Goal: Check status: Check status

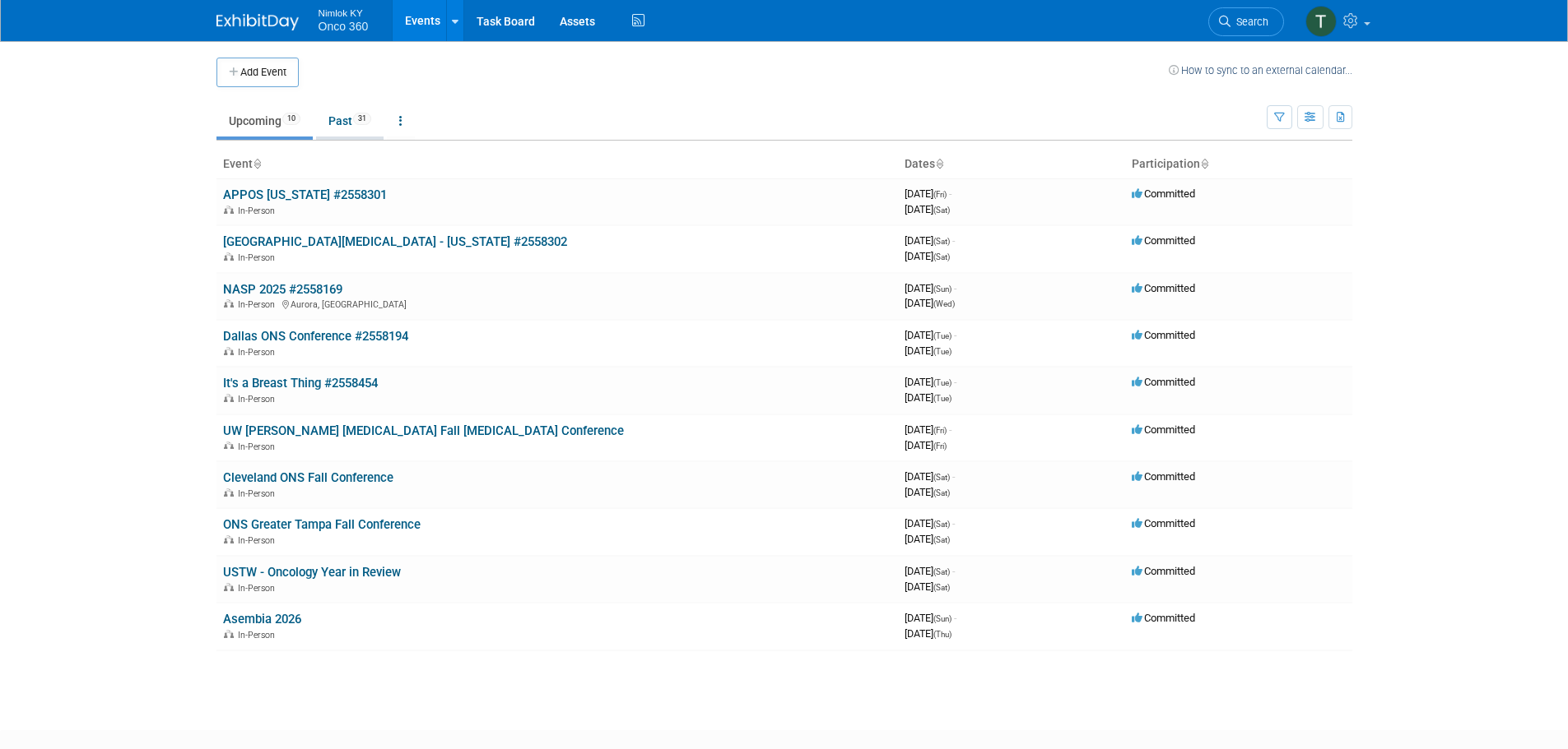
click at [339, 121] on link "Past 31" at bounding box center [350, 121] width 68 height 31
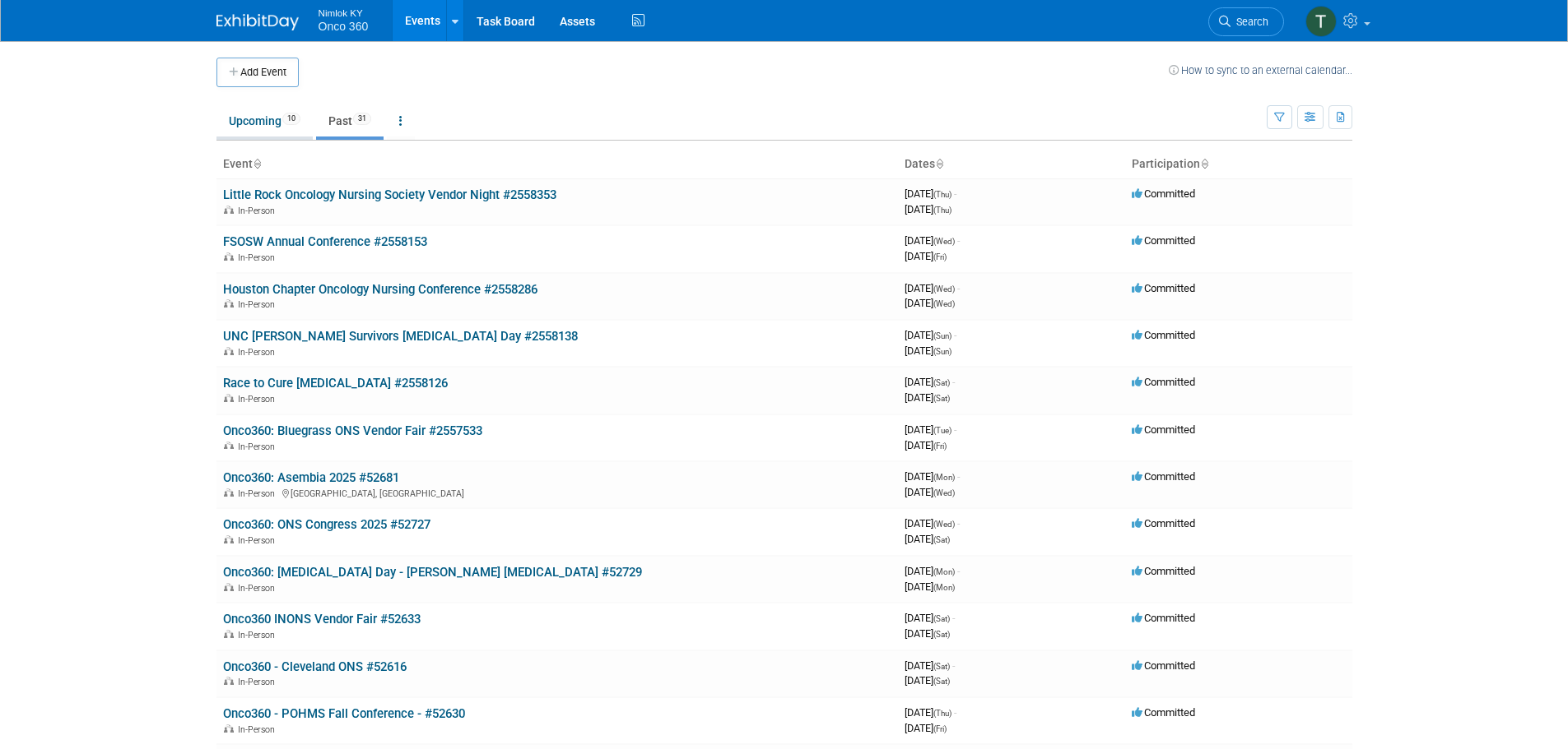
click at [255, 122] on link "Upcoming 10" at bounding box center [264, 121] width 96 height 31
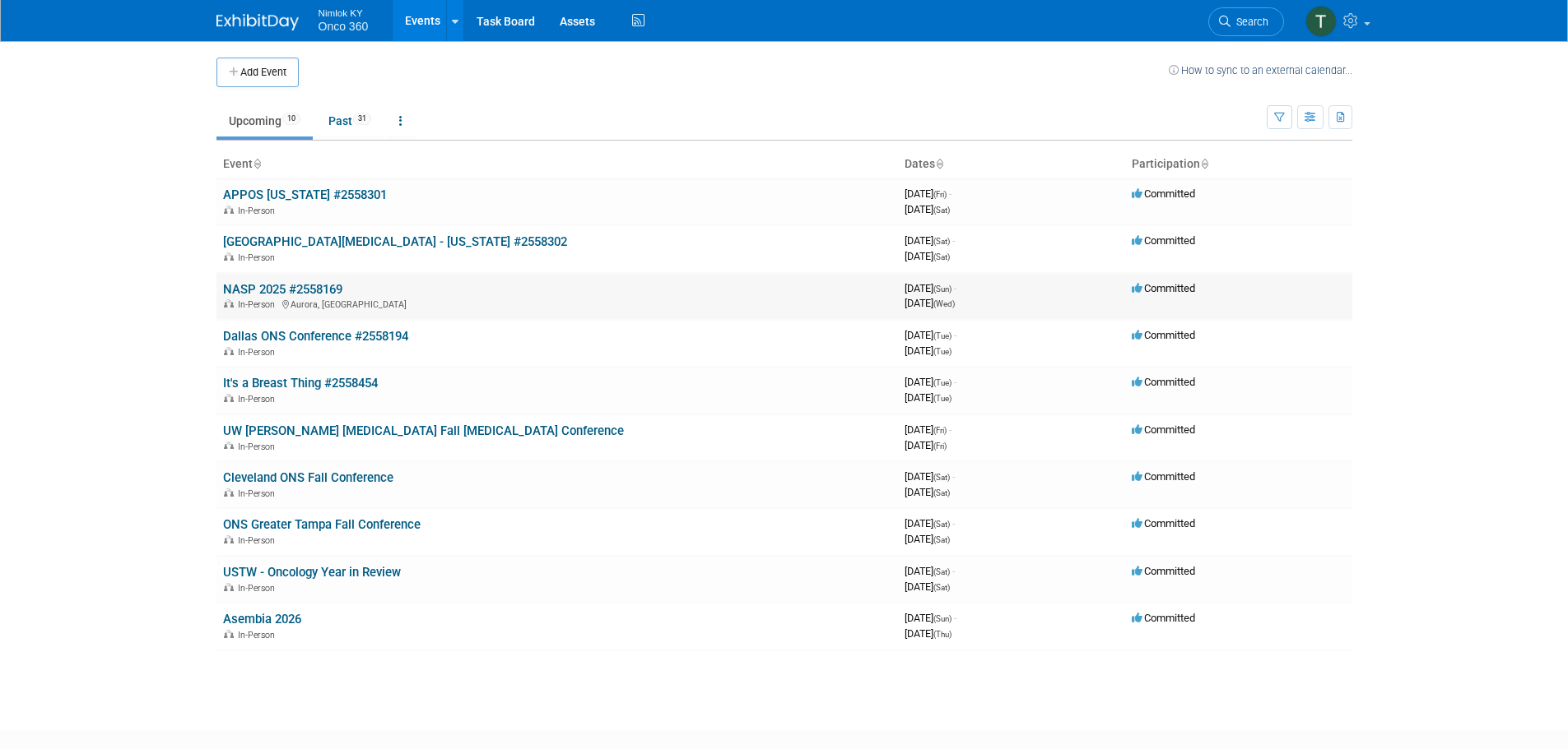
click at [303, 291] on link "NASP 2025 #2558169" at bounding box center [283, 289] width 120 height 15
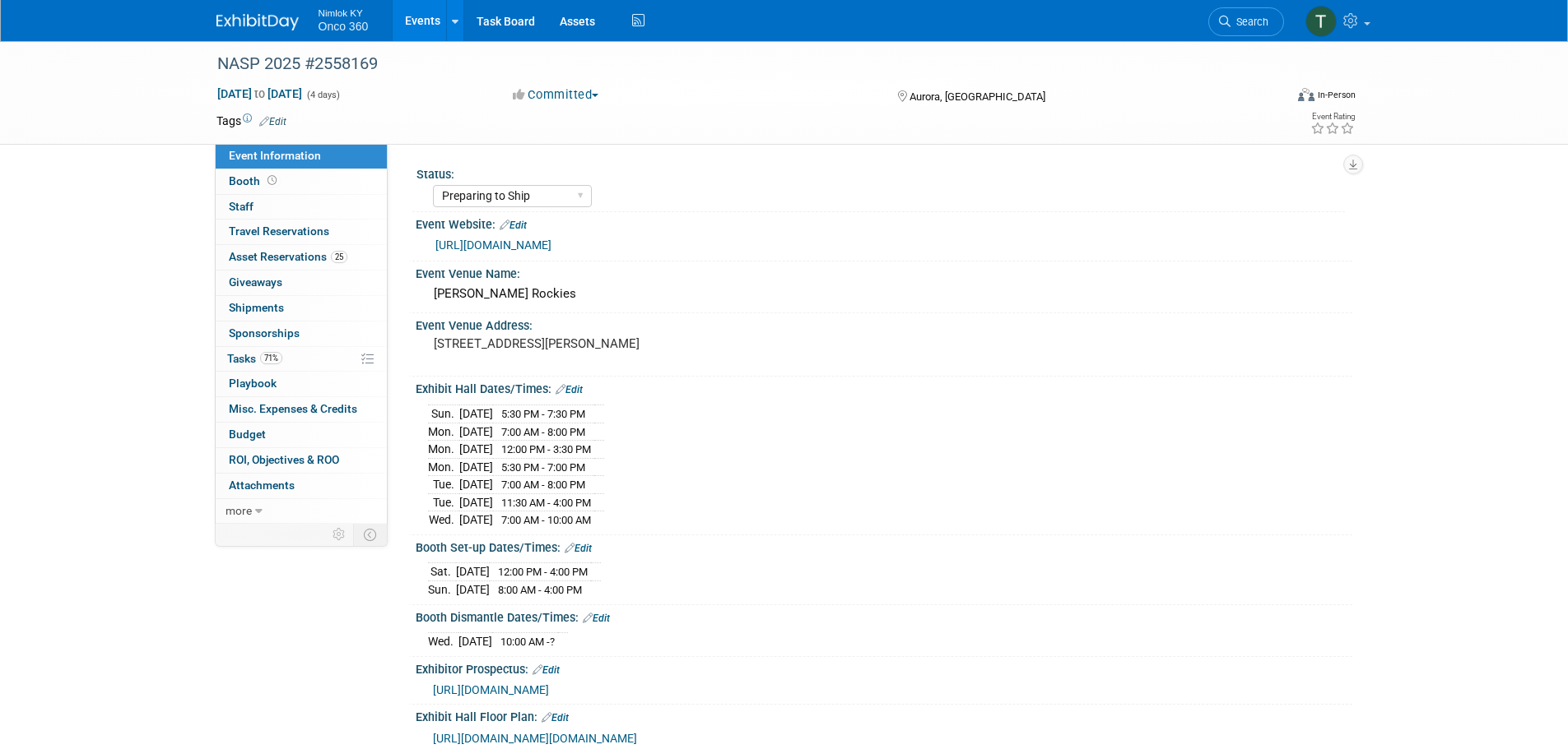
select select "Preparing to Ship"
click at [295, 258] on span "Asset Reservations 25" at bounding box center [288, 256] width 119 height 13
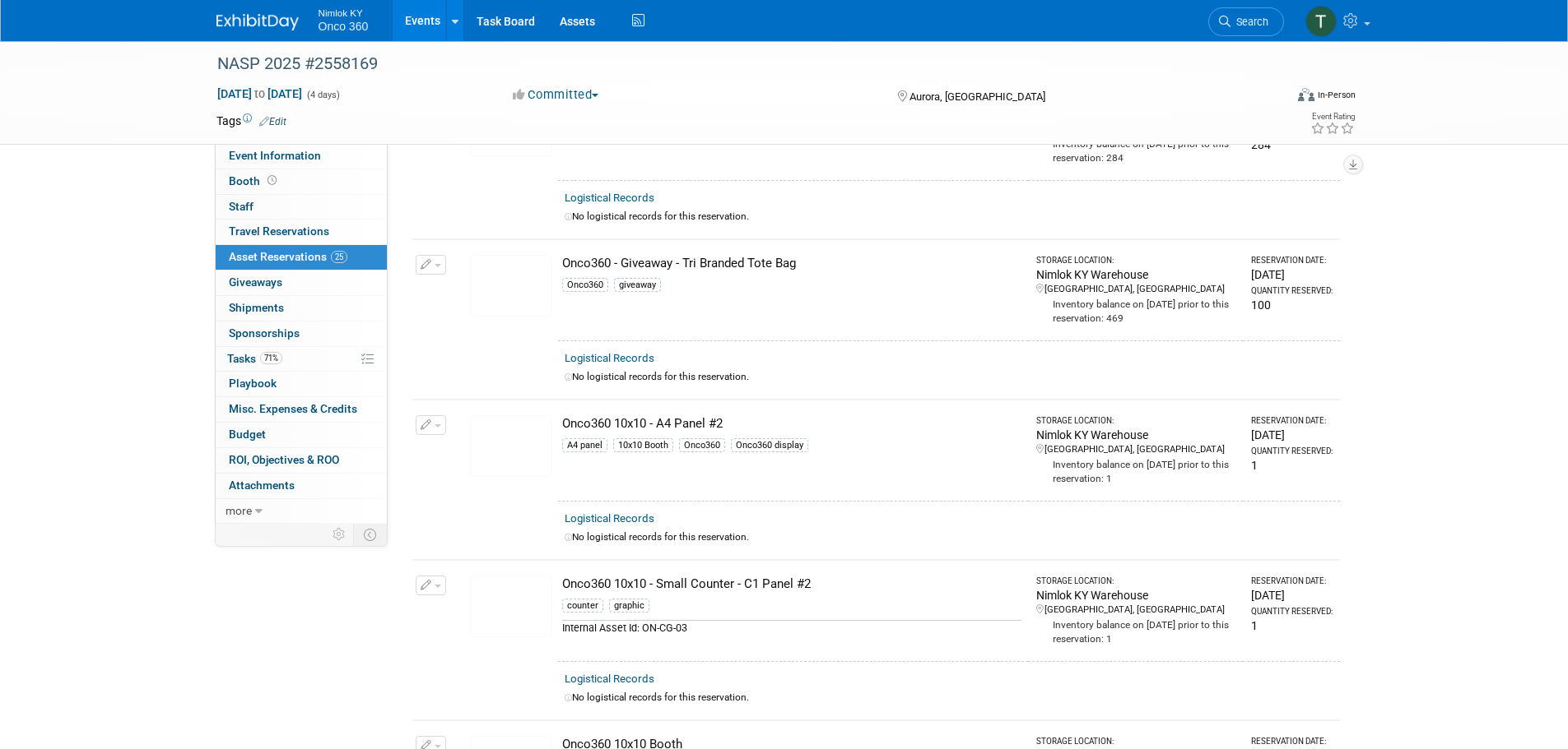
scroll to position [2221, 0]
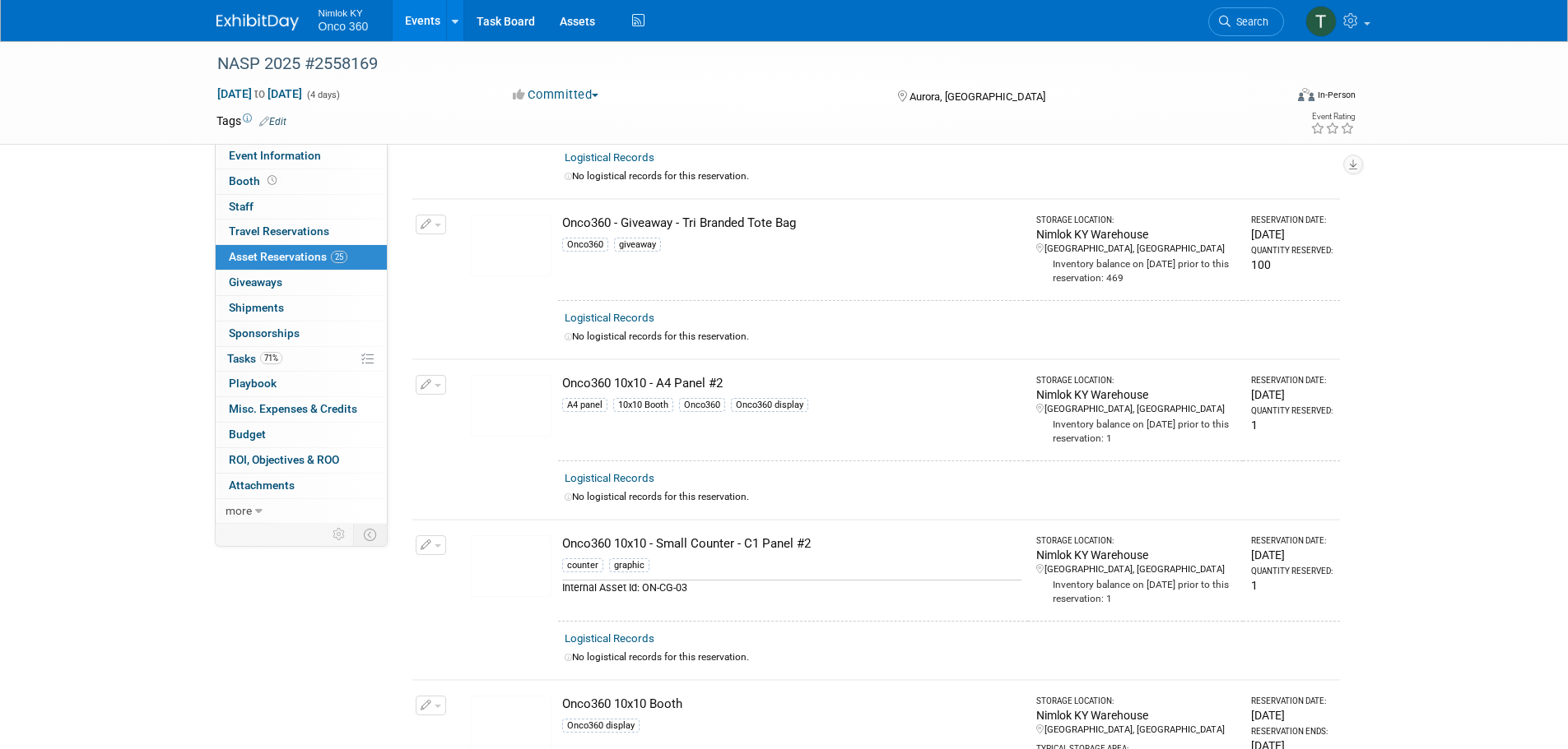
click at [501, 394] on img at bounding box center [511, 405] width 81 height 62
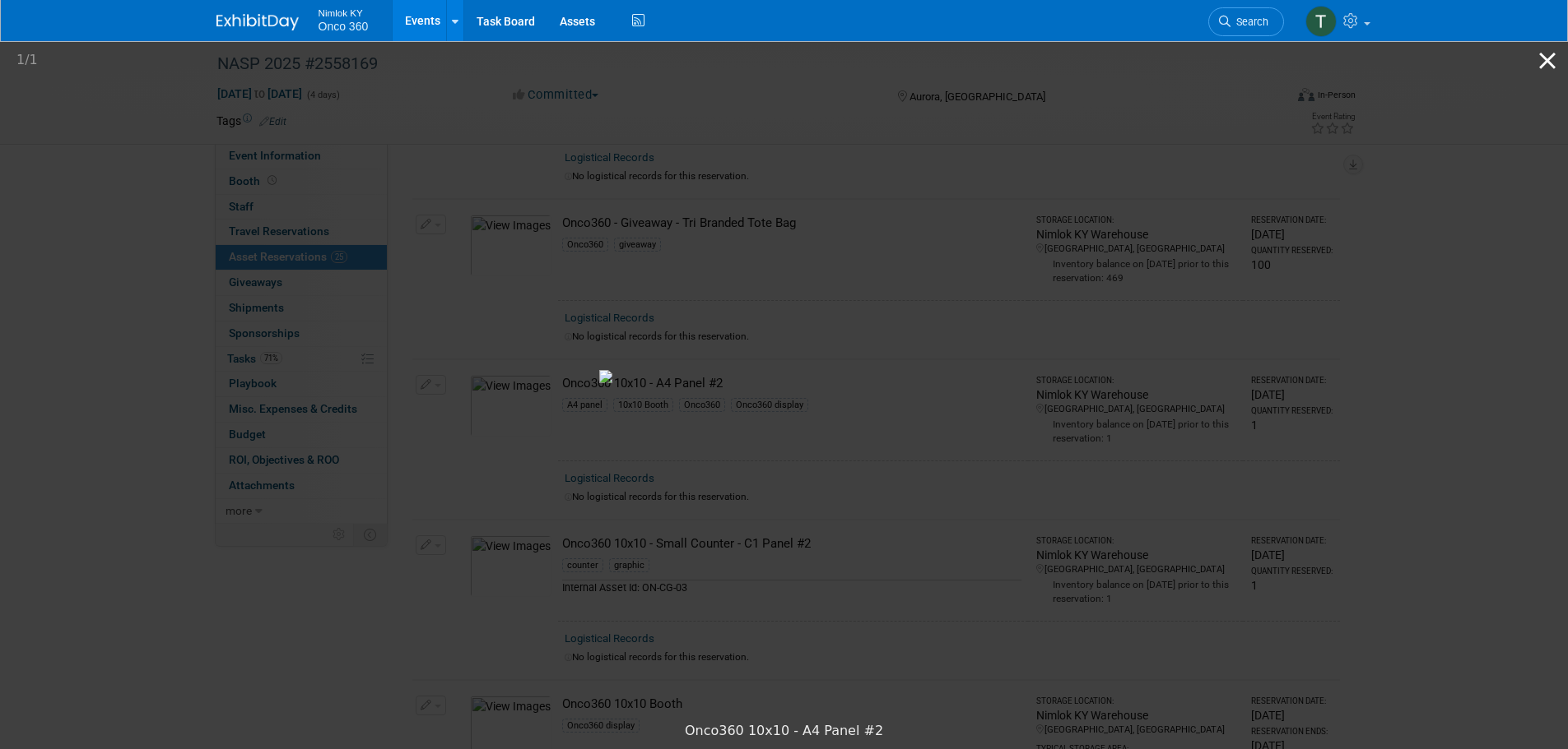
click at [1542, 63] on button "Close gallery" at bounding box center [1547, 60] width 41 height 38
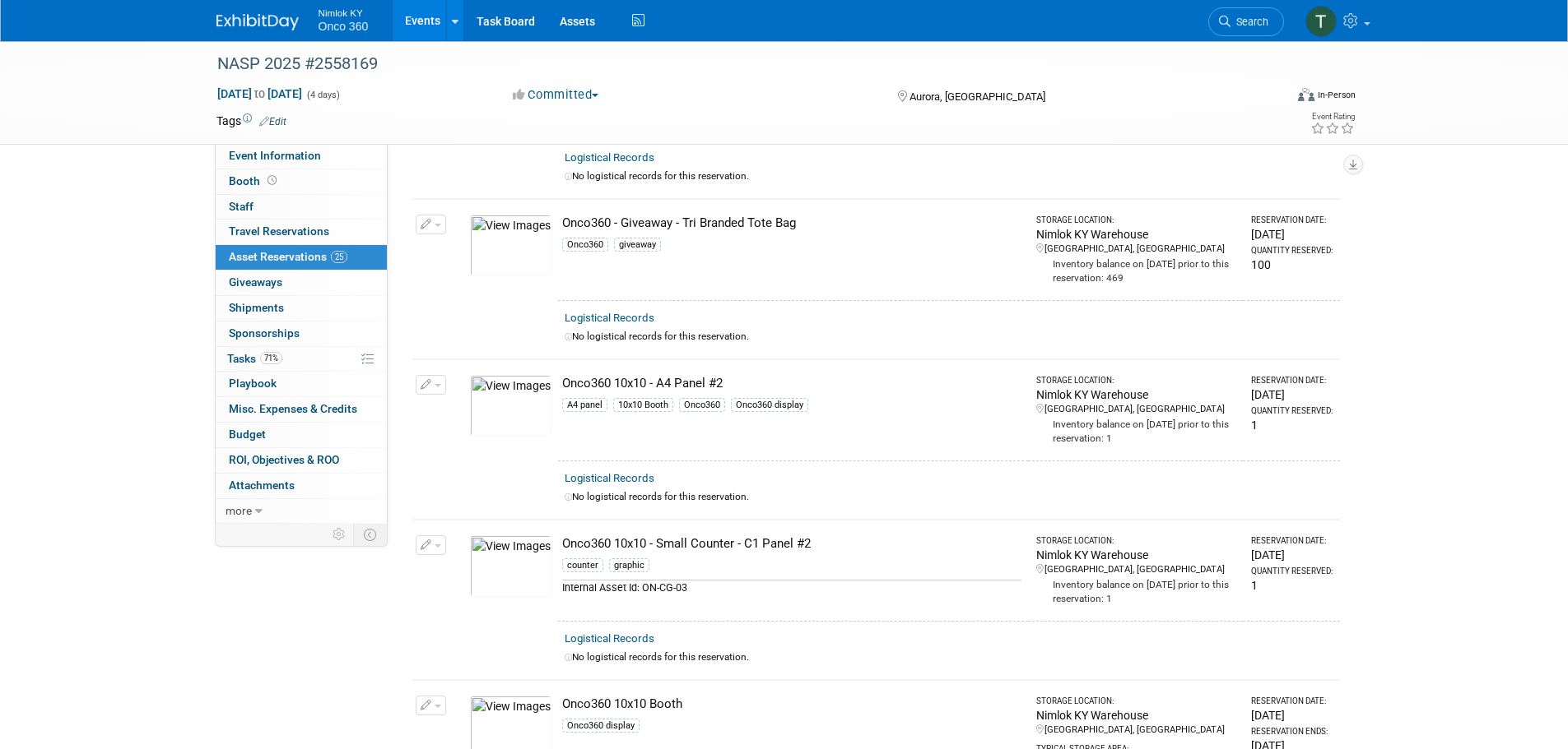
click at [520, 397] on img at bounding box center [511, 405] width 81 height 62
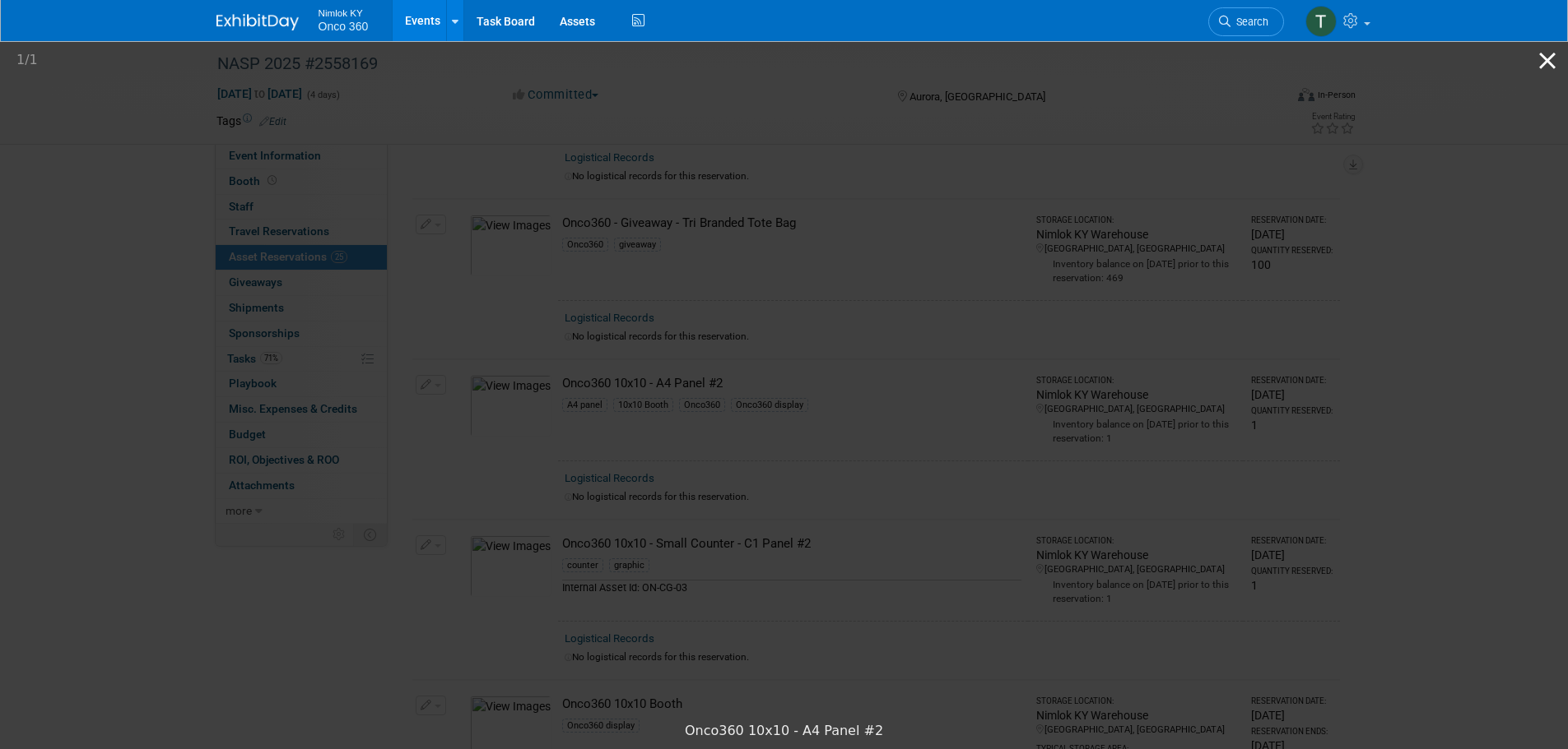
click at [1559, 64] on button "Close gallery" at bounding box center [1547, 60] width 41 height 38
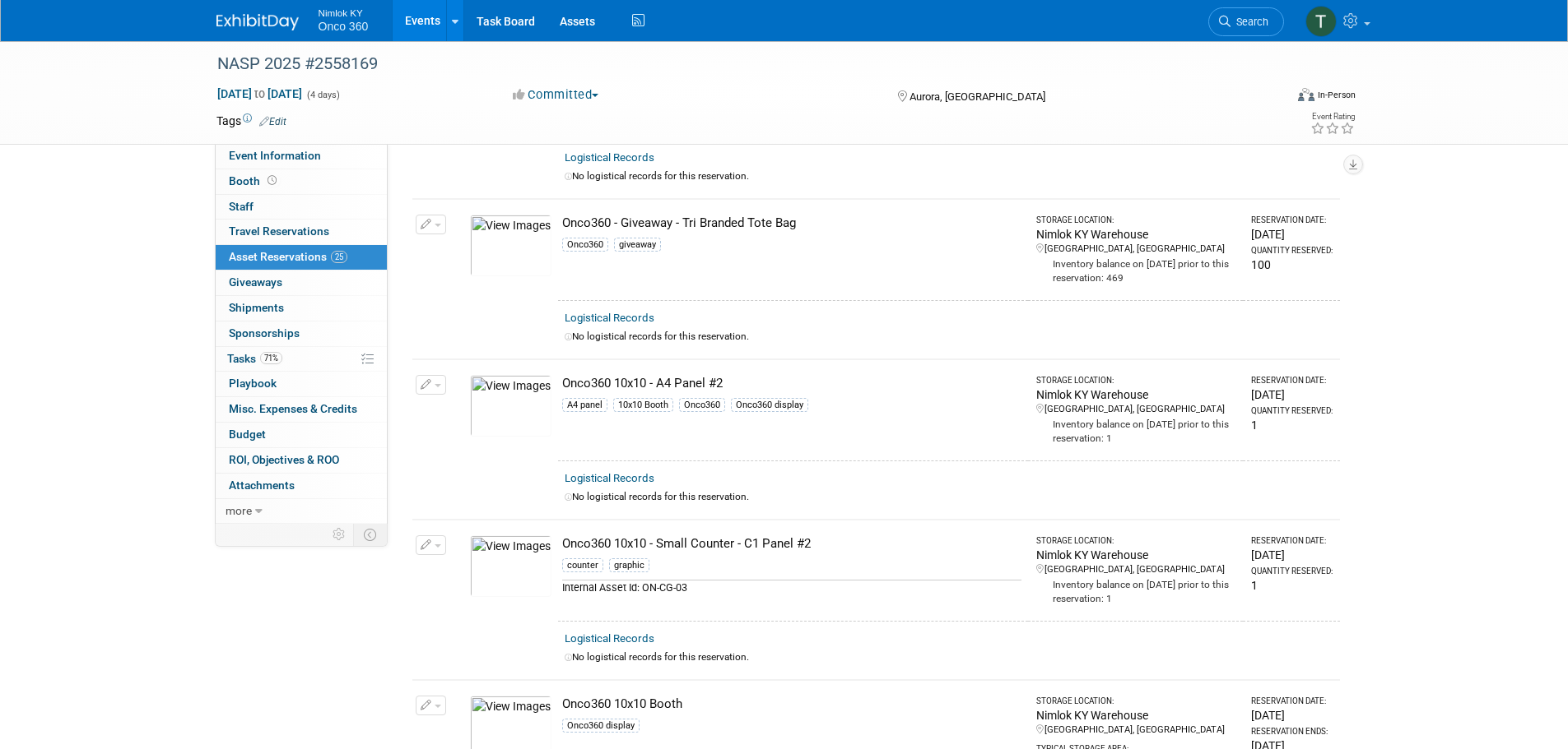
click at [517, 402] on img at bounding box center [511, 405] width 81 height 62
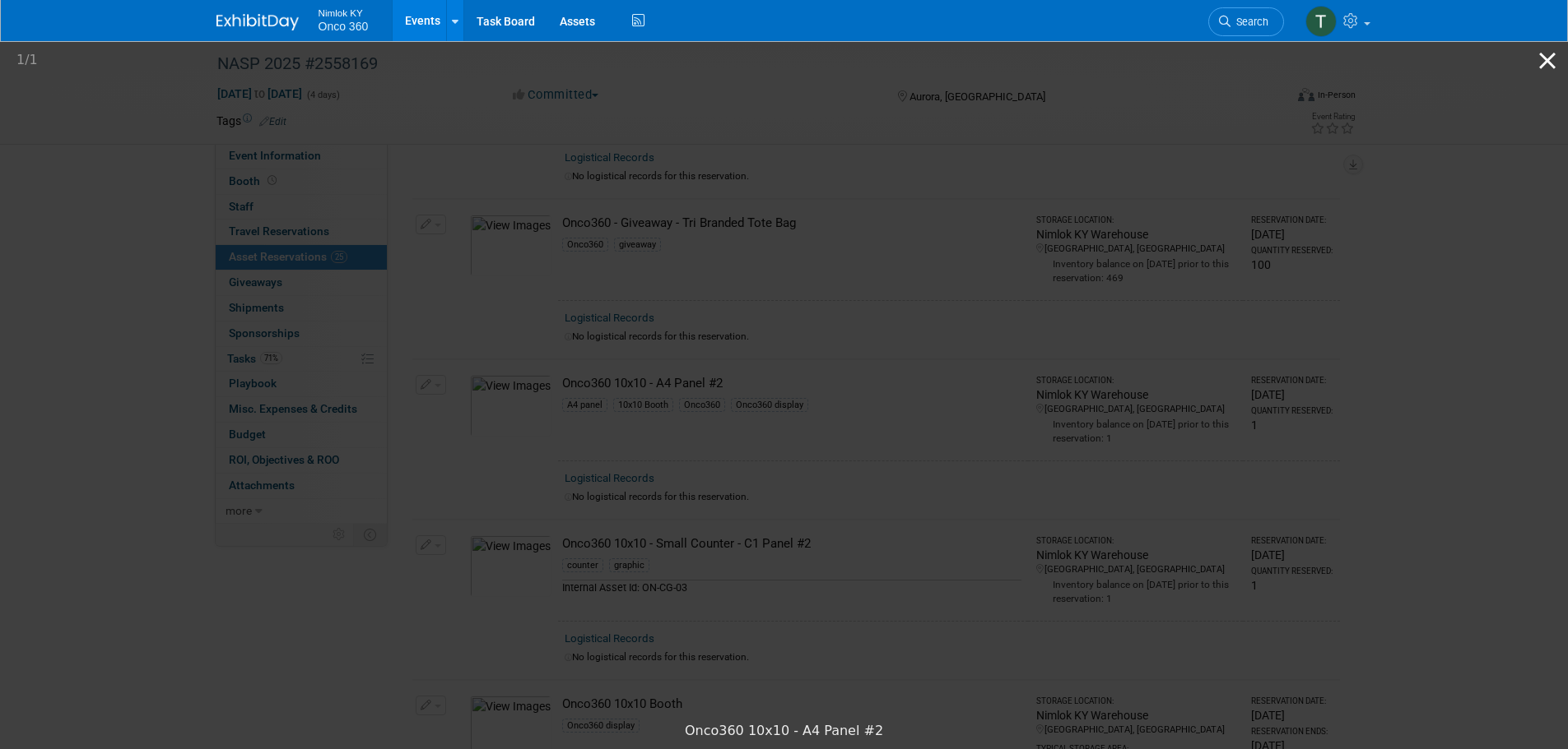
click at [1547, 70] on button "Close gallery" at bounding box center [1547, 60] width 41 height 38
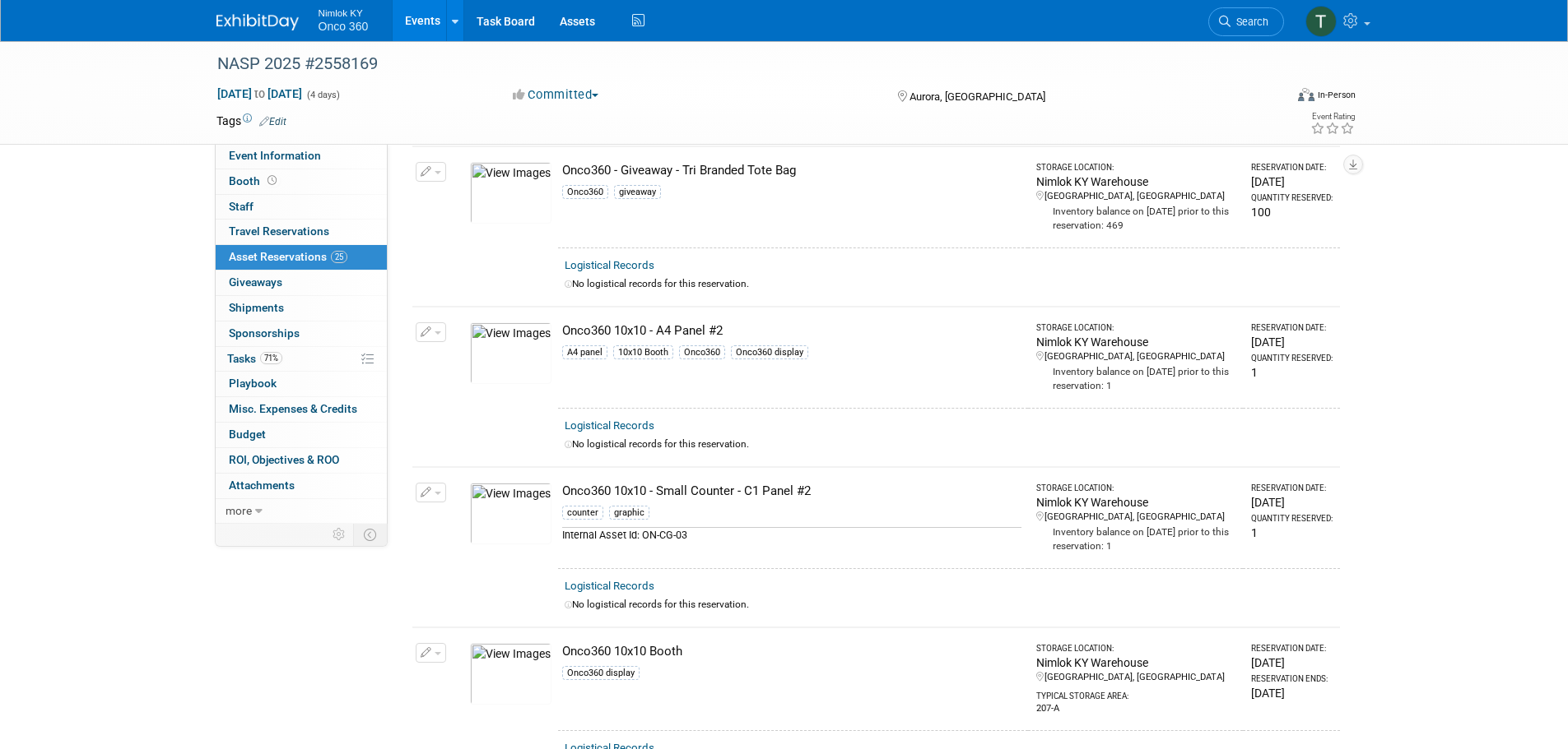
scroll to position [2304, 0]
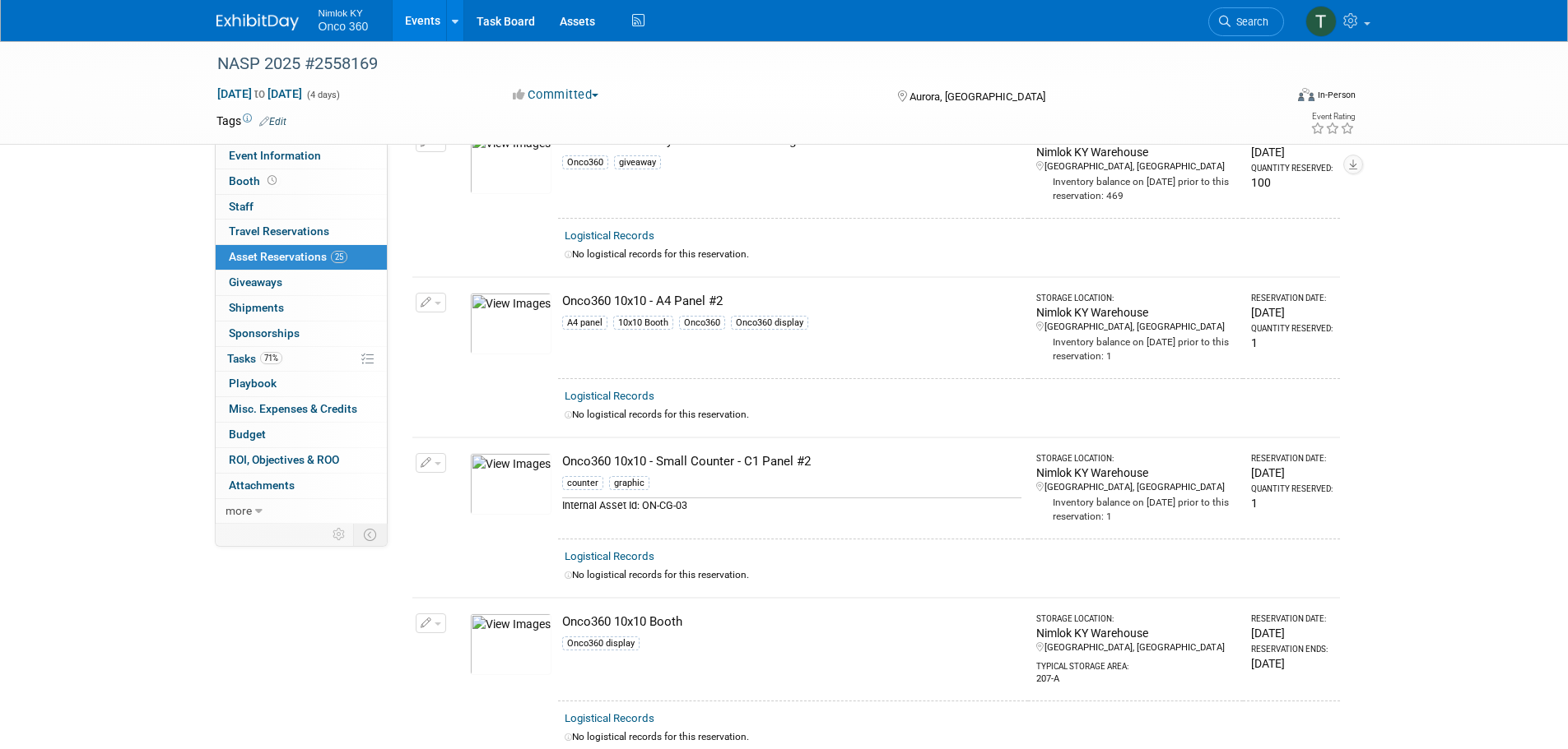
click at [520, 320] on img at bounding box center [511, 323] width 81 height 62
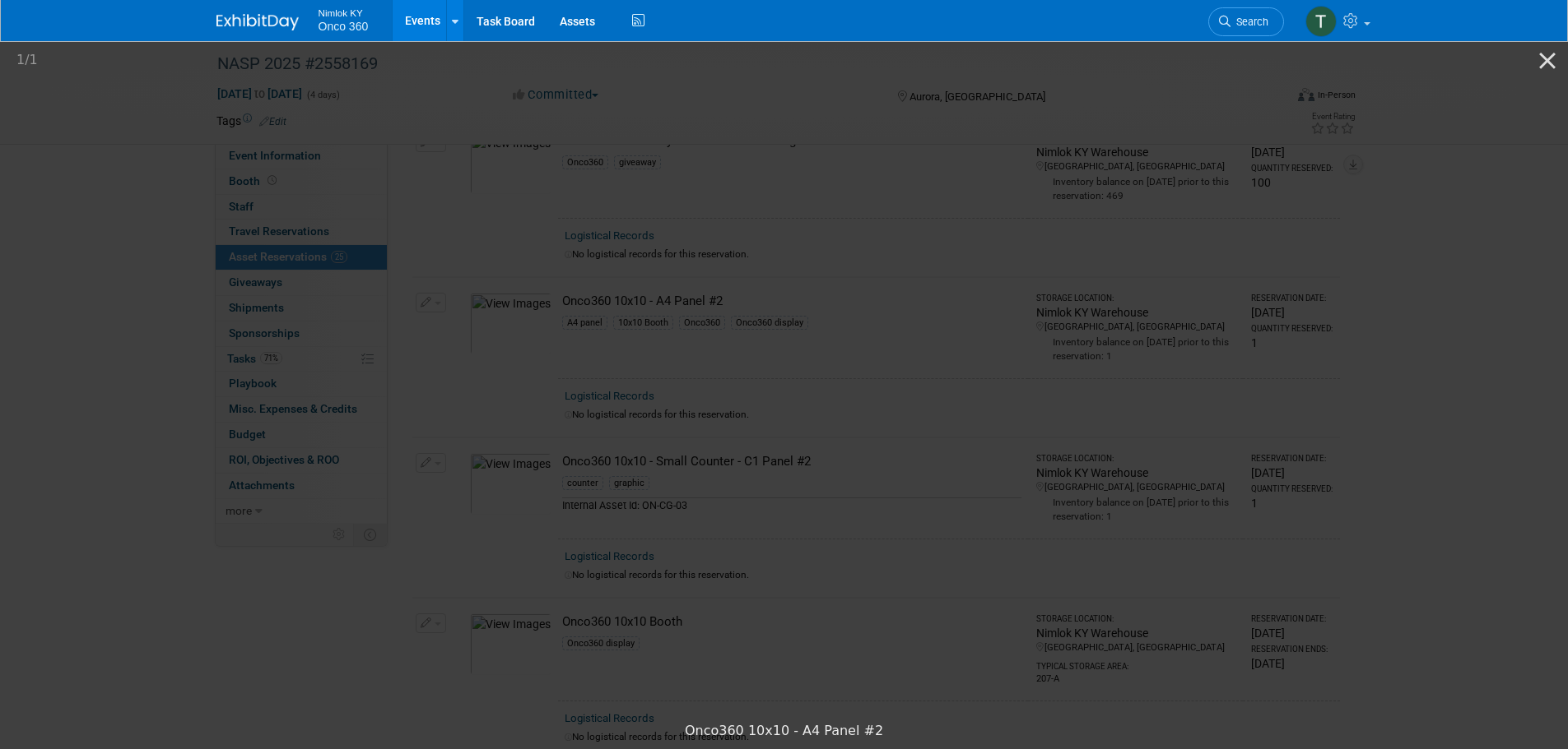
drag, startPoint x: 1552, startPoint y: 65, endPoint x: 1517, endPoint y: 82, distance: 38.9
click at [1551, 65] on button "Close gallery" at bounding box center [1547, 60] width 41 height 38
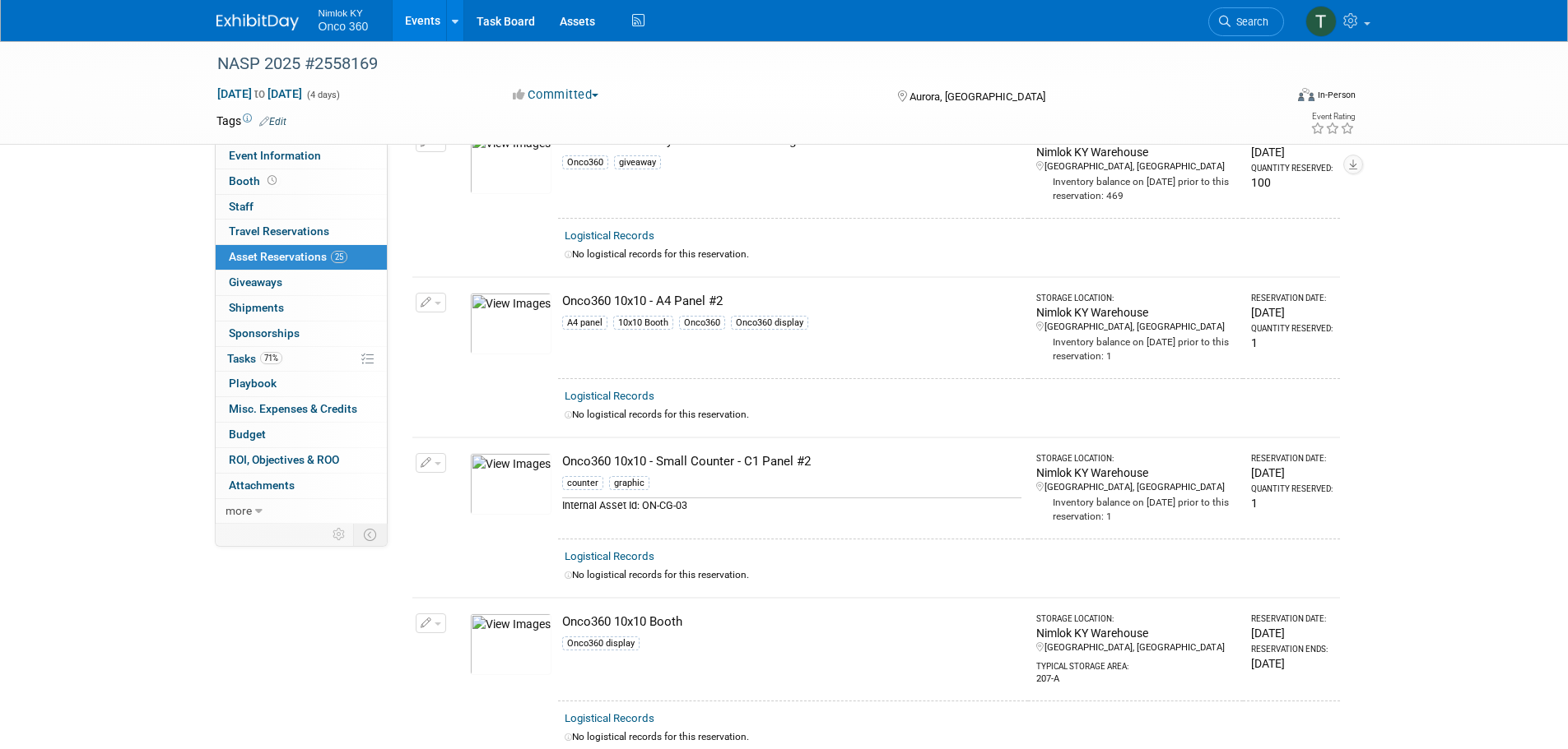
click at [504, 312] on img at bounding box center [511, 323] width 81 height 62
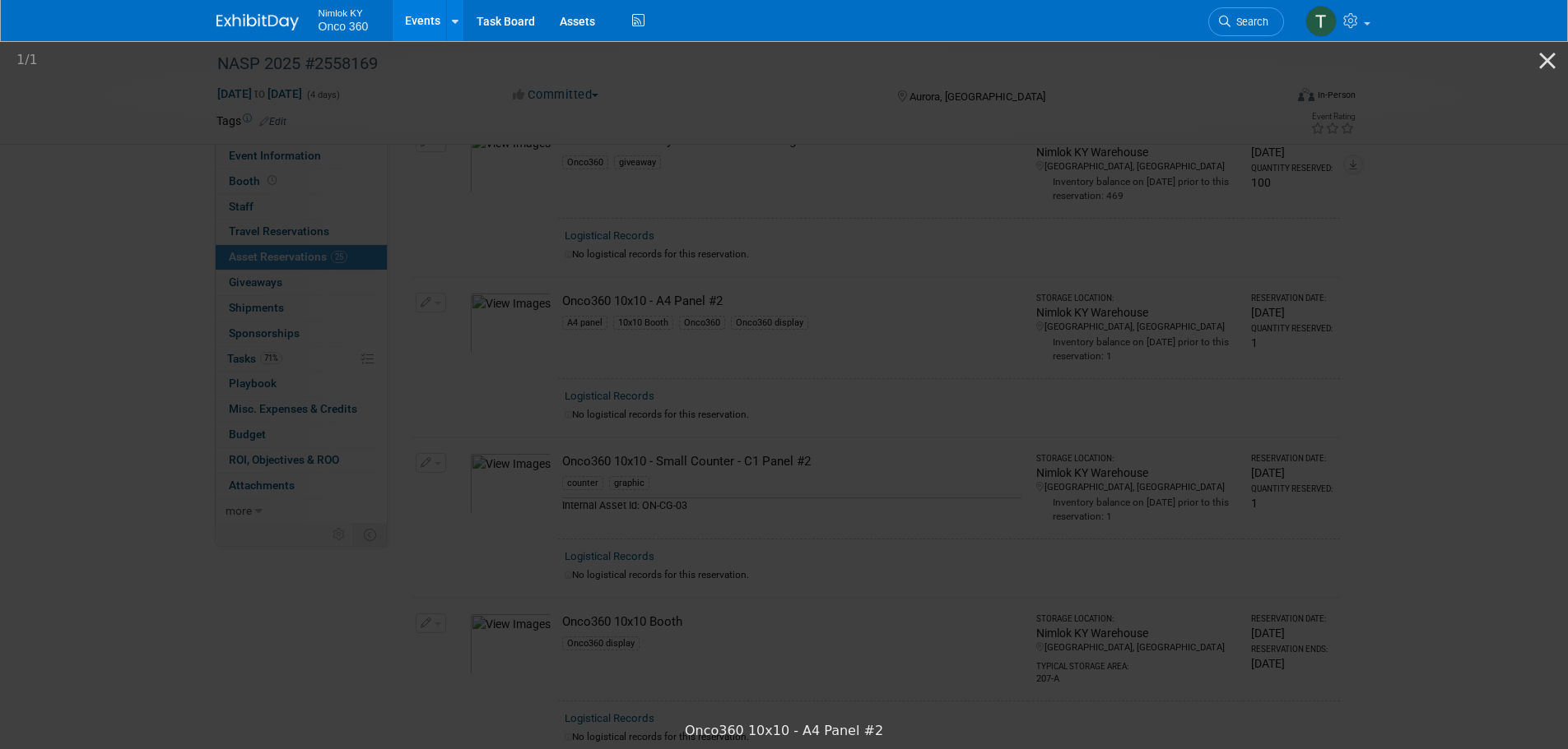
click at [48, 307] on picture at bounding box center [784, 376] width 1568 height 675
click at [98, 301] on picture at bounding box center [784, 376] width 1568 height 675
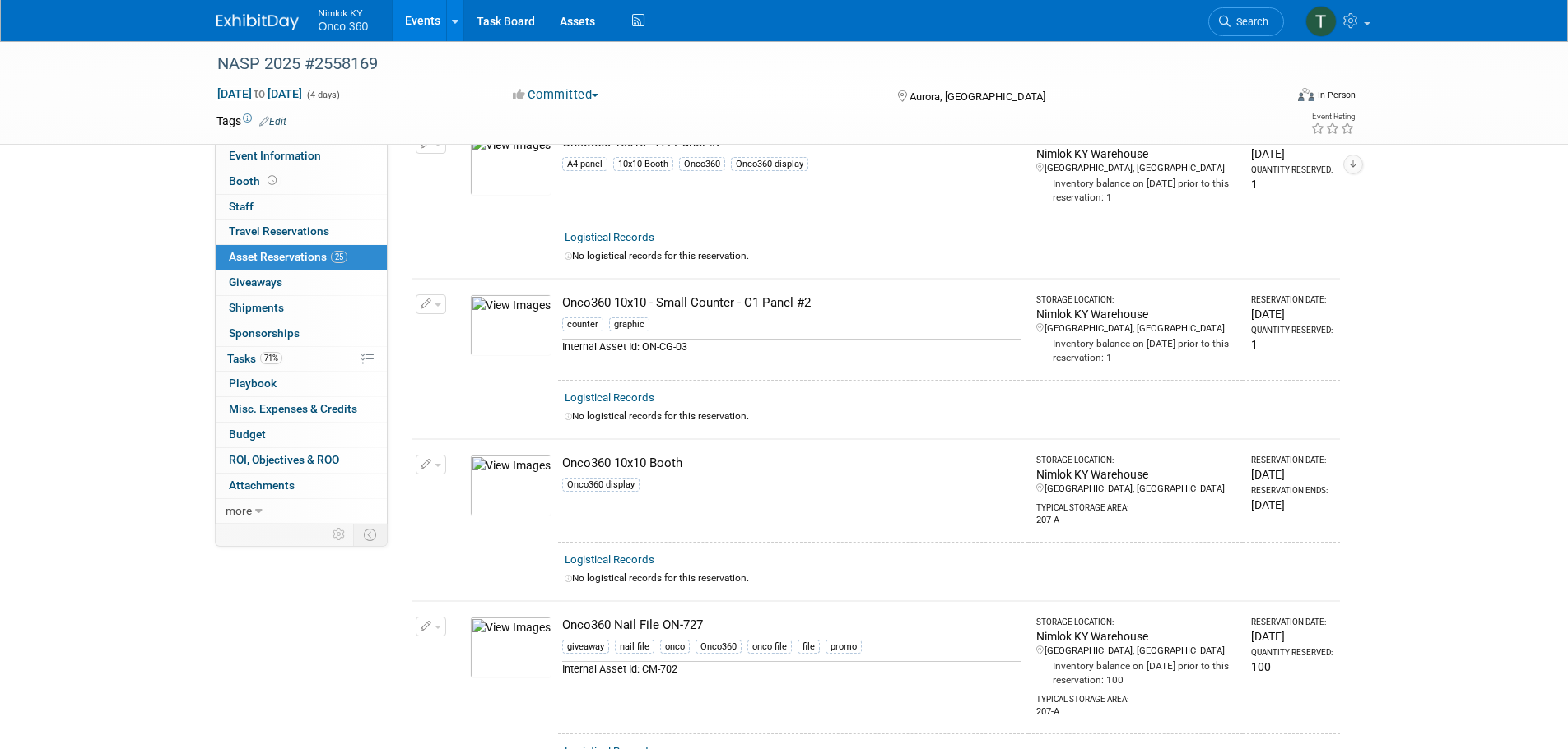
scroll to position [2468, 0]
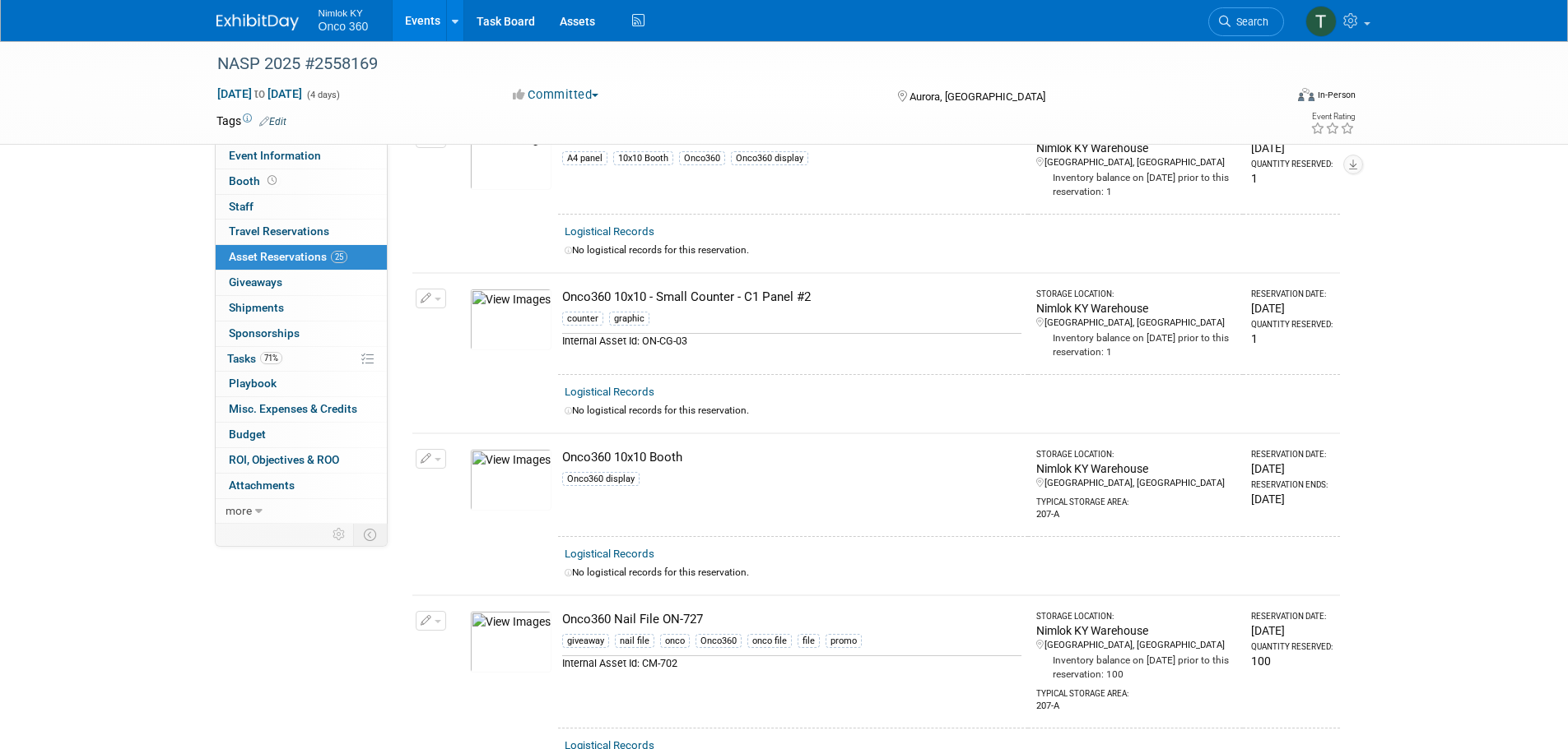
click at [514, 313] on img at bounding box center [511, 319] width 81 height 62
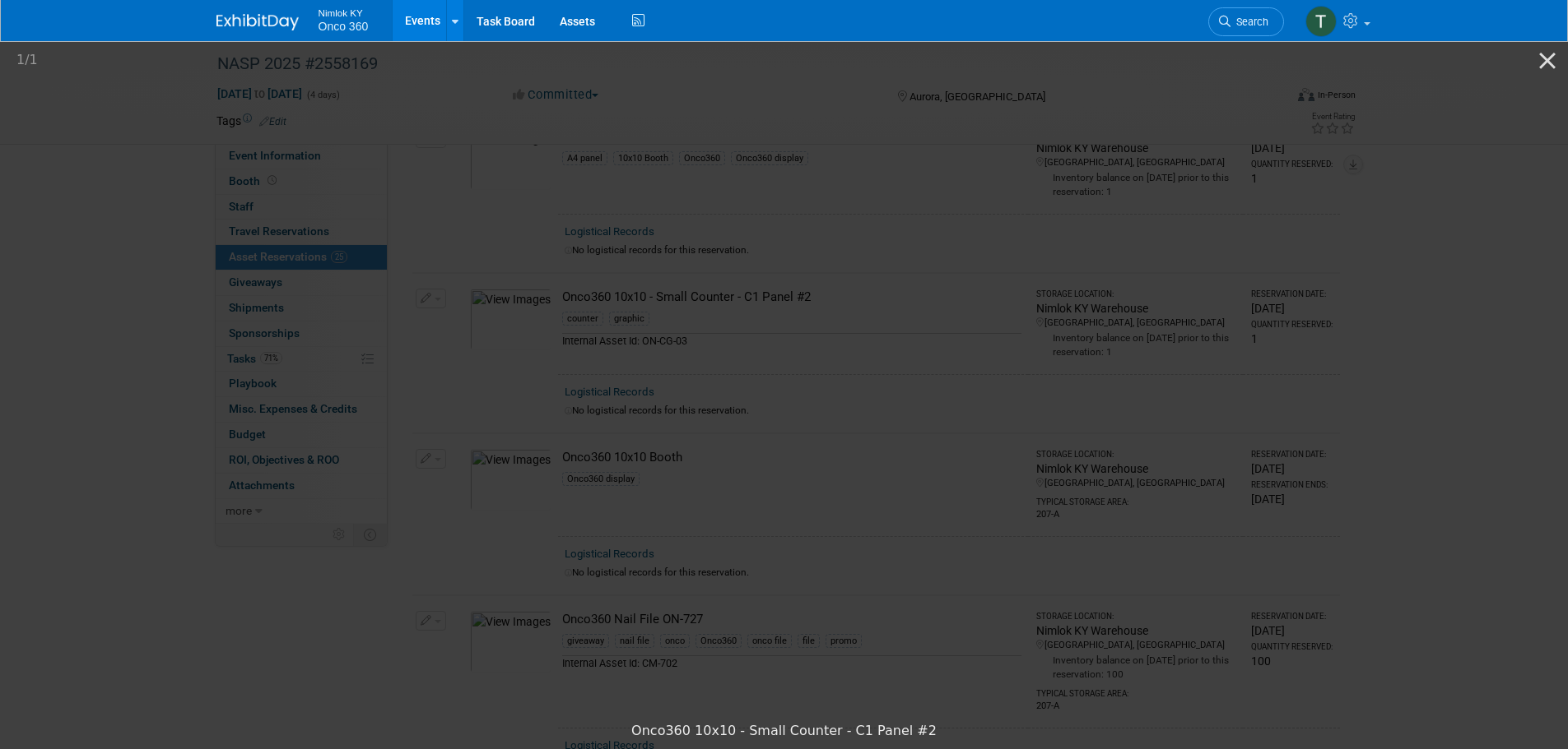
click at [1408, 239] on picture at bounding box center [784, 376] width 1568 height 675
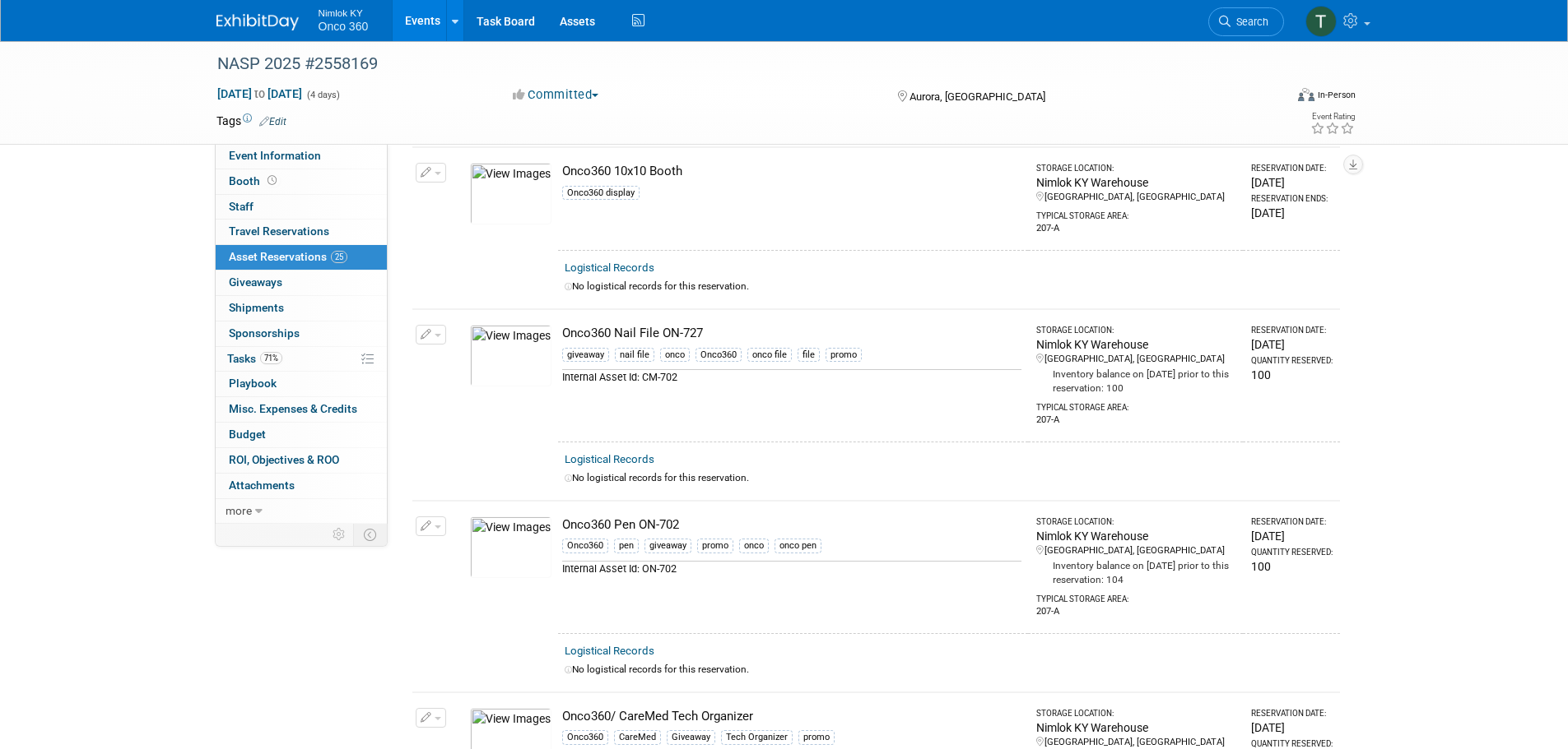
scroll to position [2715, 0]
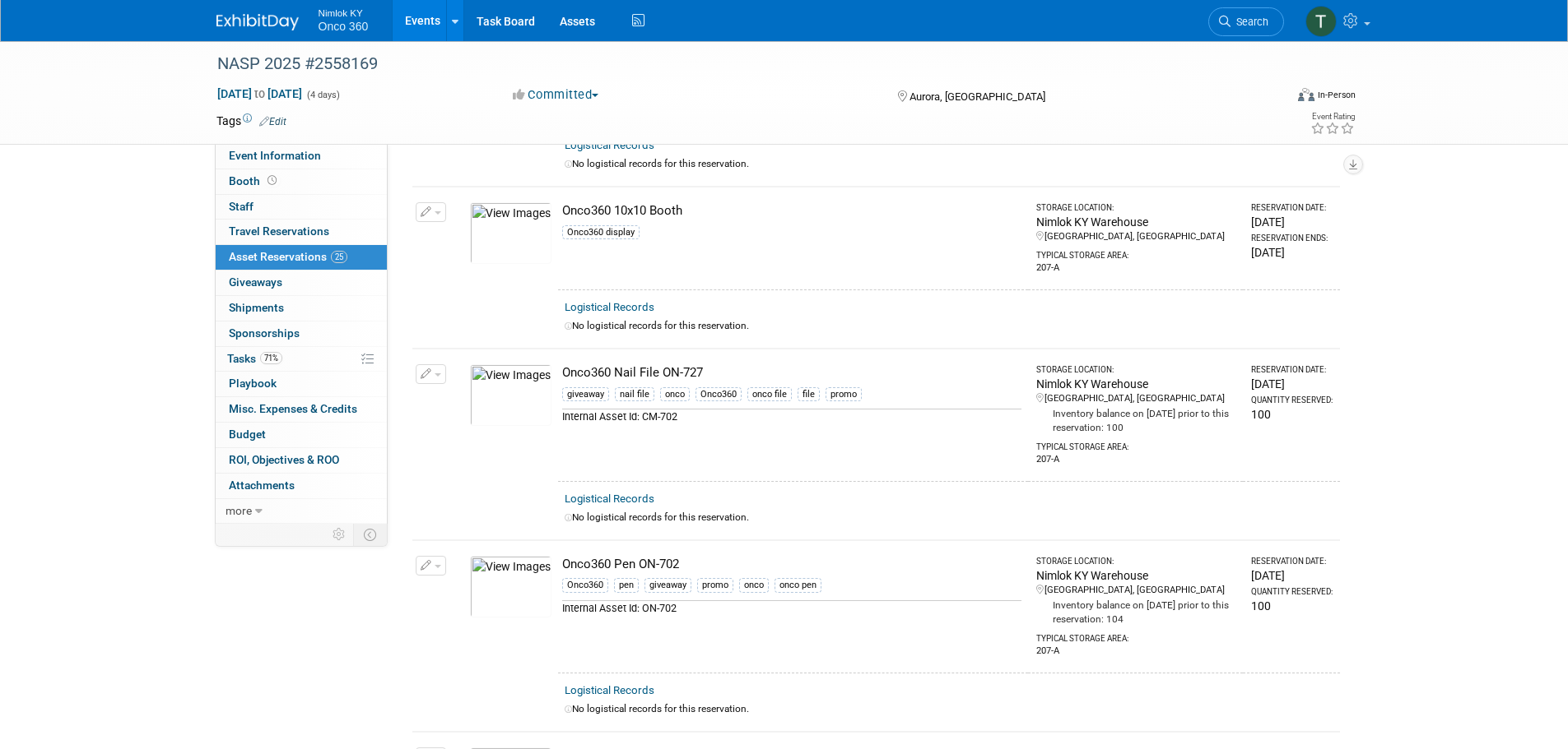
click at [532, 237] on img at bounding box center [511, 233] width 81 height 62
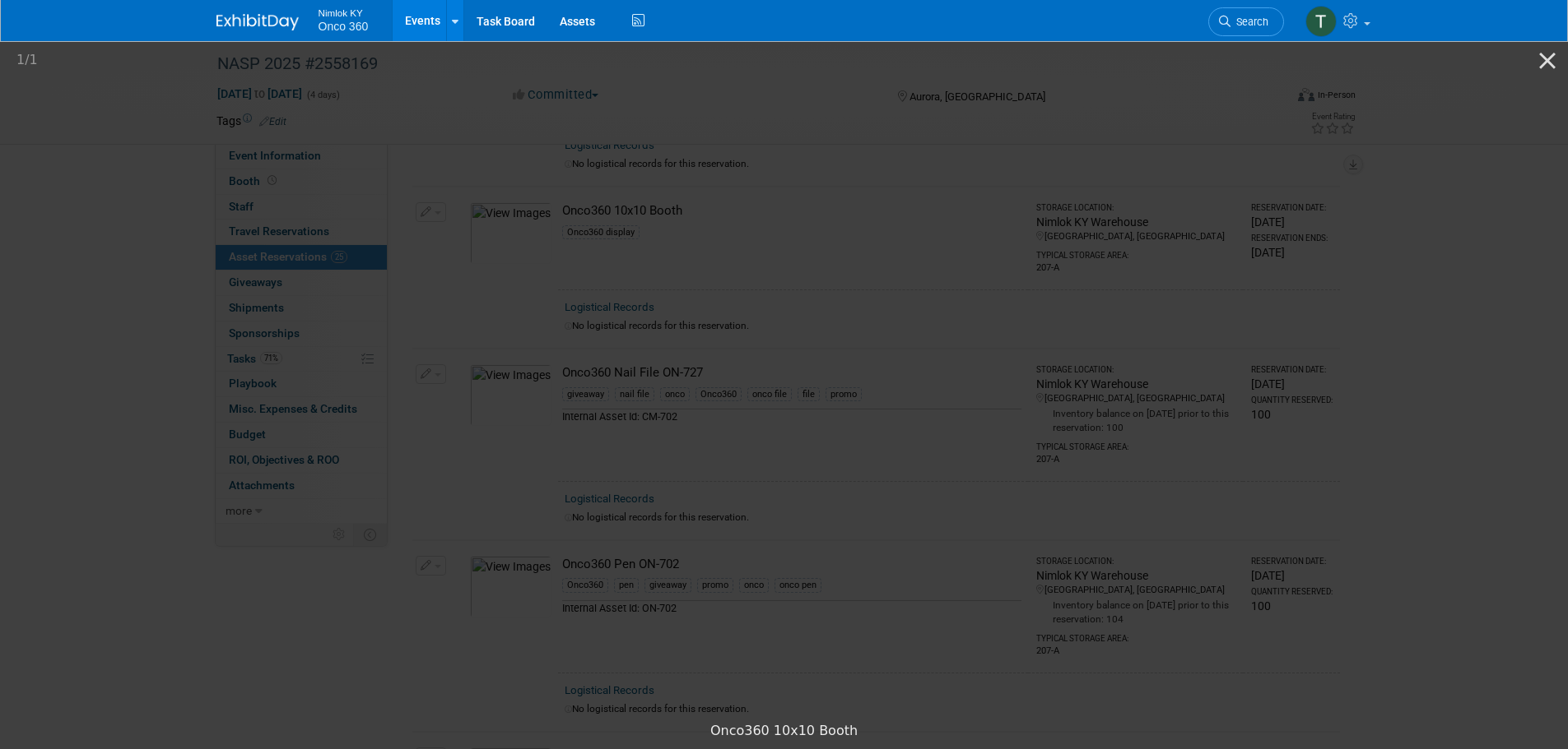
click at [1448, 436] on picture at bounding box center [784, 376] width 1568 height 675
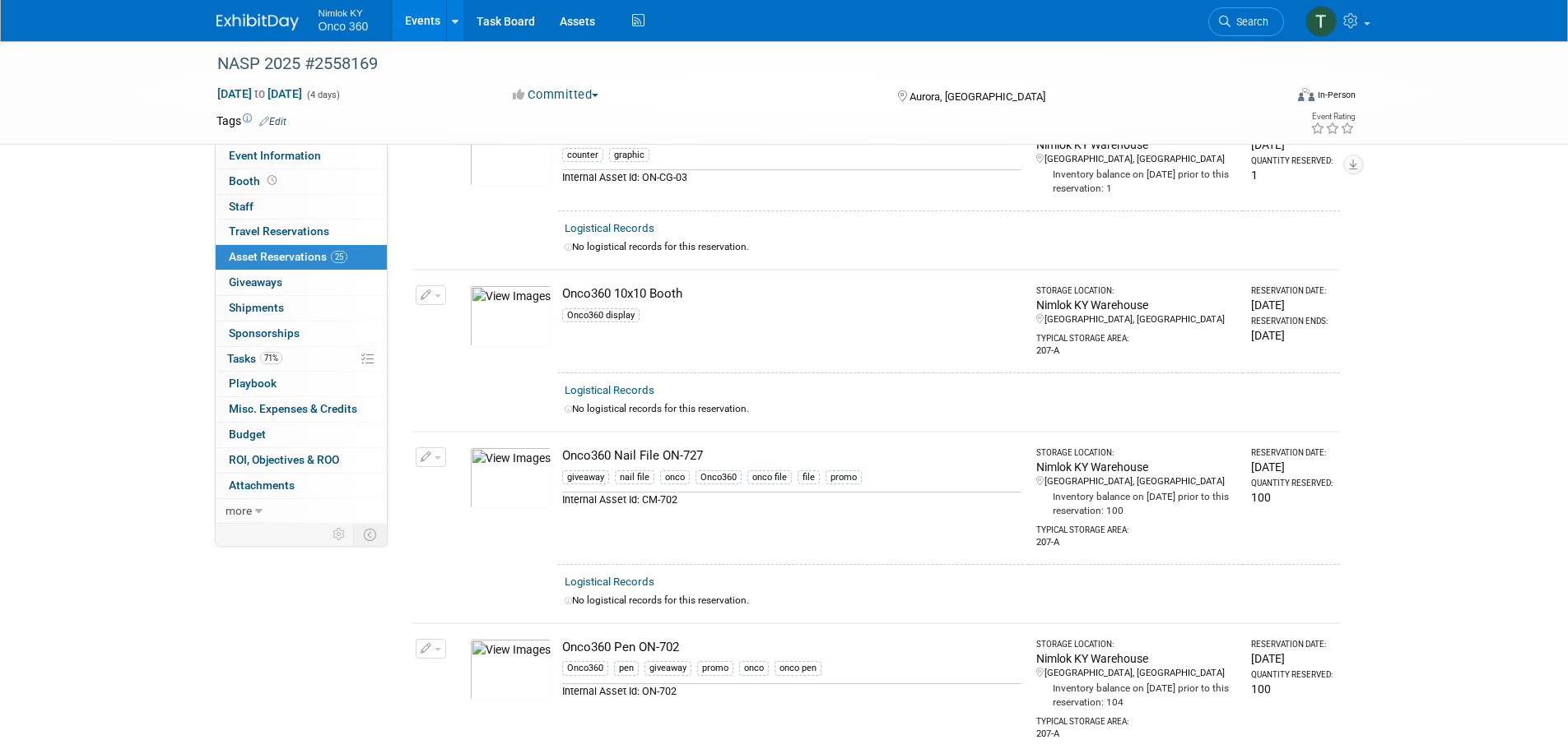
scroll to position [2633, 0]
click at [519, 304] on img at bounding box center [511, 315] width 81 height 62
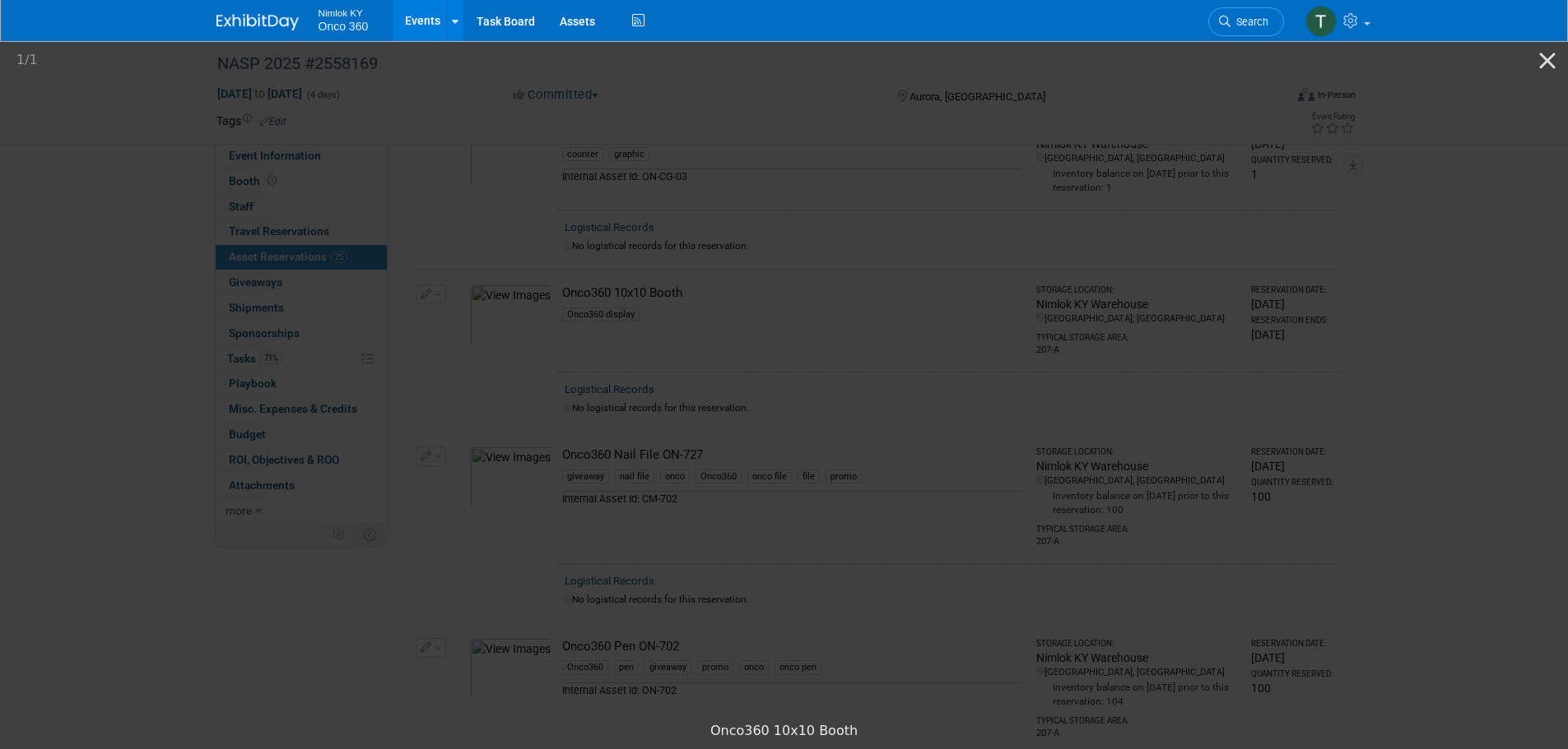
click at [1098, 94] on picture at bounding box center [784, 376] width 1568 height 675
click at [1550, 67] on button "Close gallery" at bounding box center [1547, 60] width 41 height 38
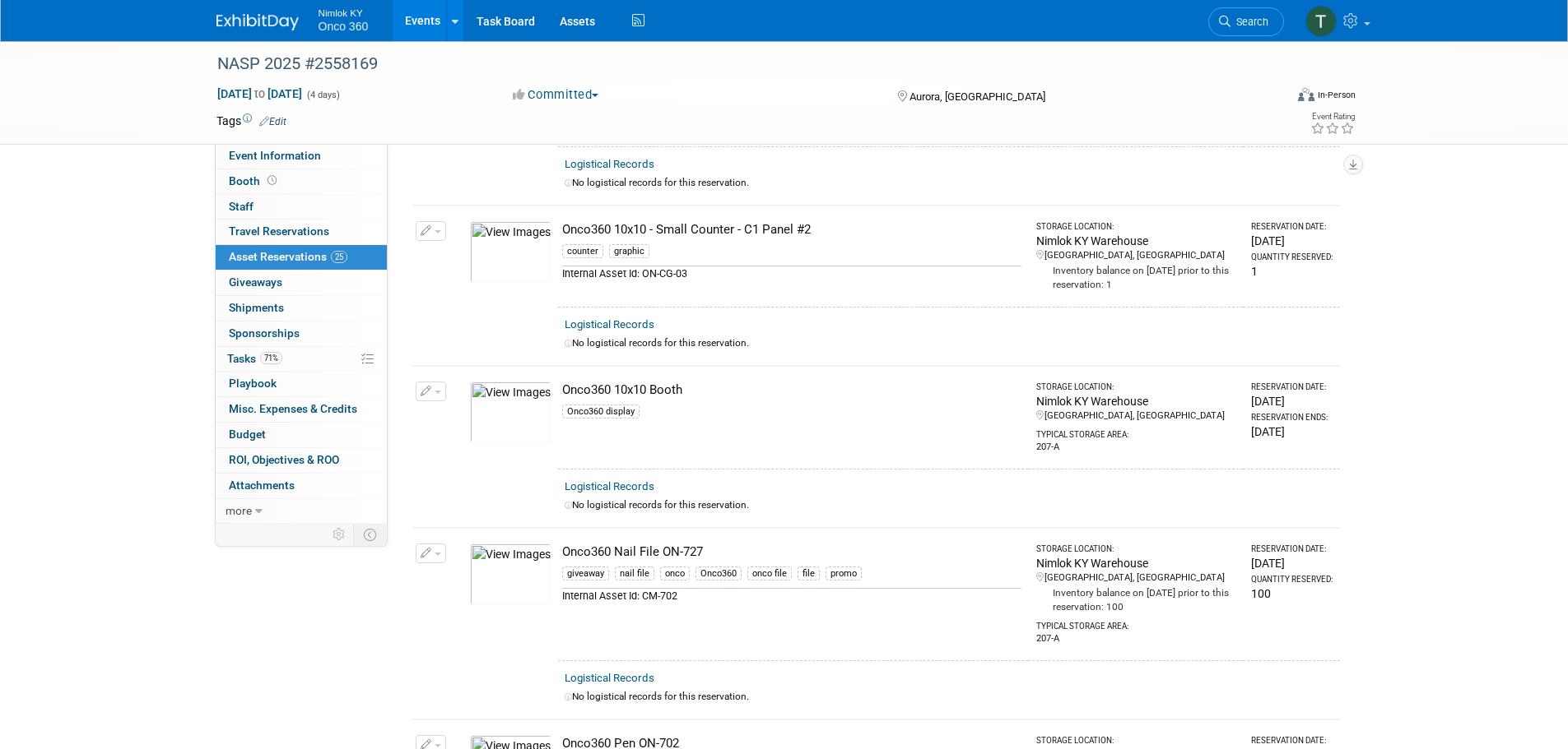
scroll to position [2502, 0]
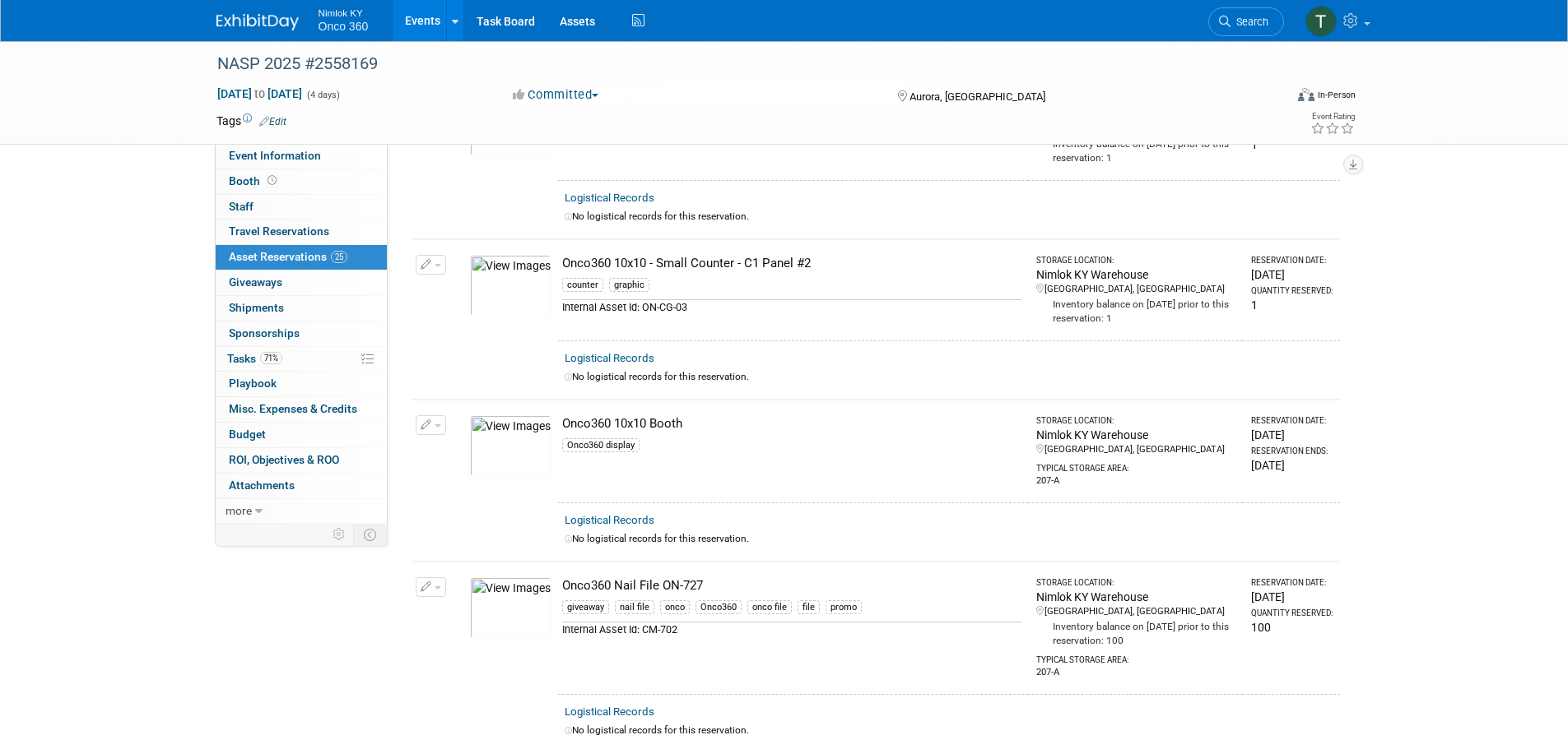
click at [522, 275] on img at bounding box center [511, 286] width 81 height 62
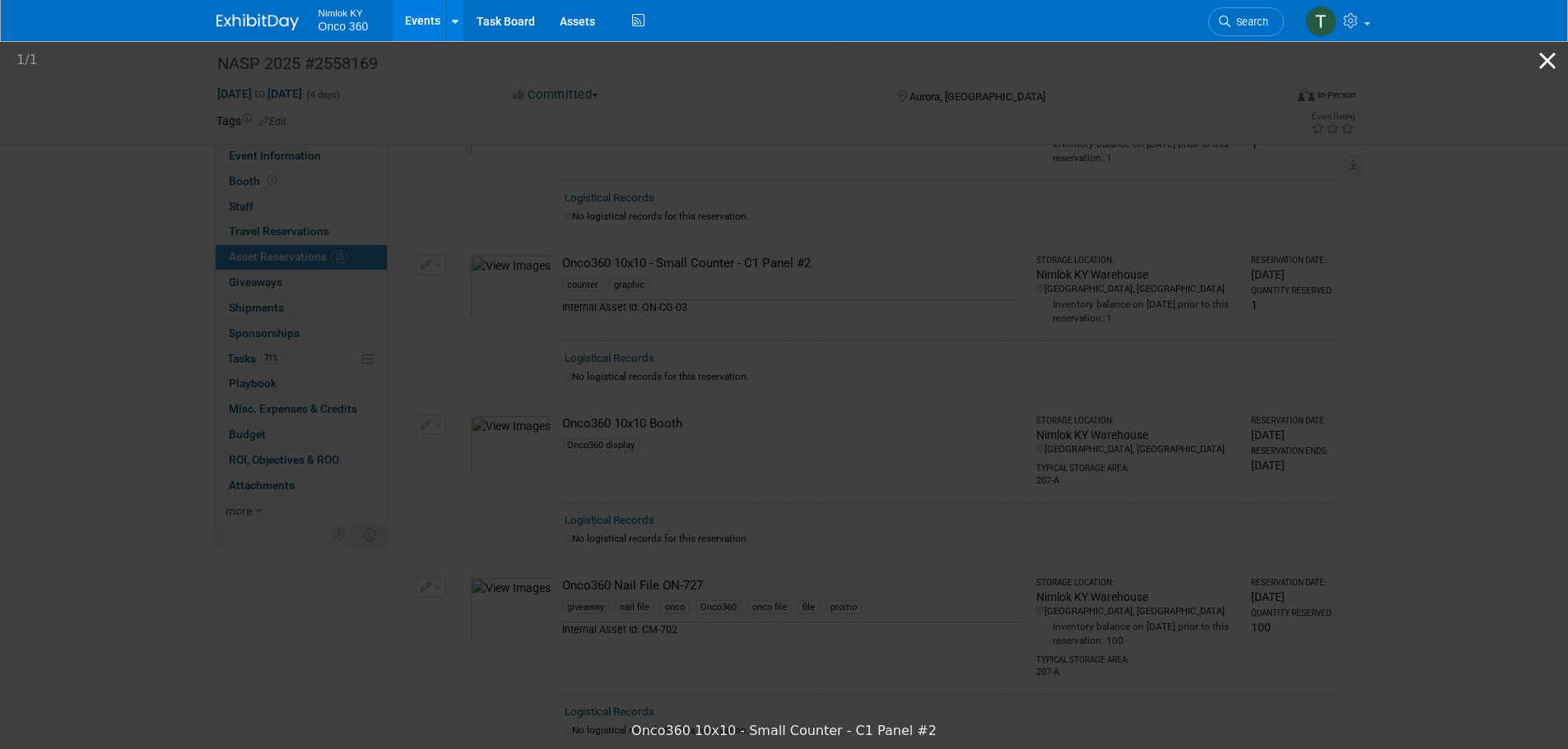
click at [1554, 61] on button "Close gallery" at bounding box center [1547, 60] width 41 height 38
